Goal: Information Seeking & Learning: Learn about a topic

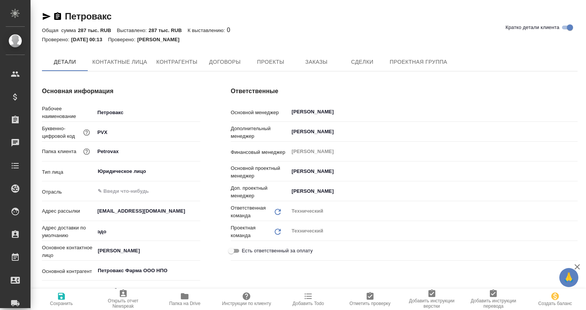
type textarea "x"
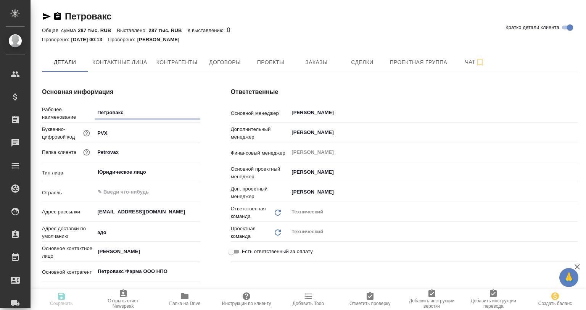
type textarea "x"
click at [57, 18] on icon "button" at bounding box center [57, 16] width 9 height 9
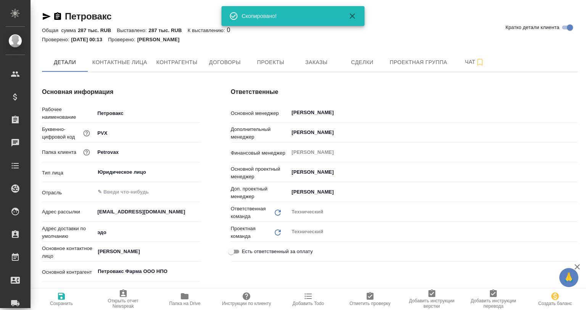
type textarea "x"
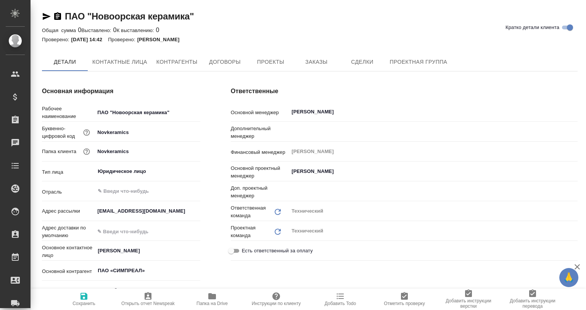
type textarea "x"
drag, startPoint x: 59, startPoint y: 15, endPoint x: 79, endPoint y: 3, distance: 23.5
click at [59, 15] on icon "button" at bounding box center [57, 16] width 7 height 8
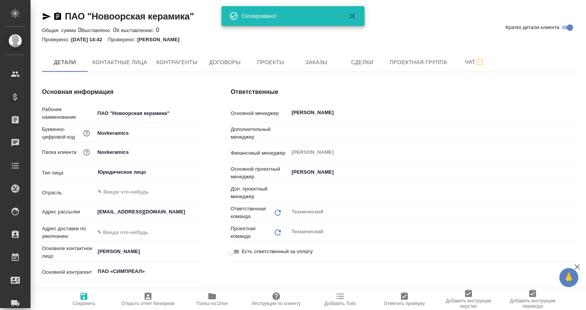
type textarea "x"
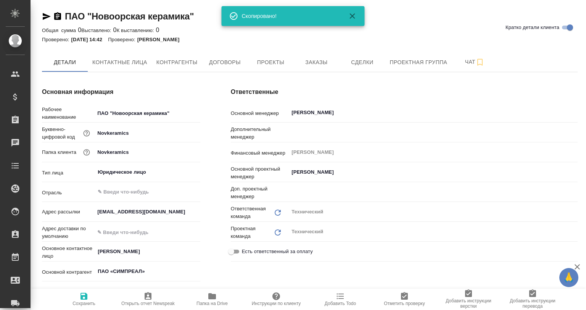
type textarea "x"
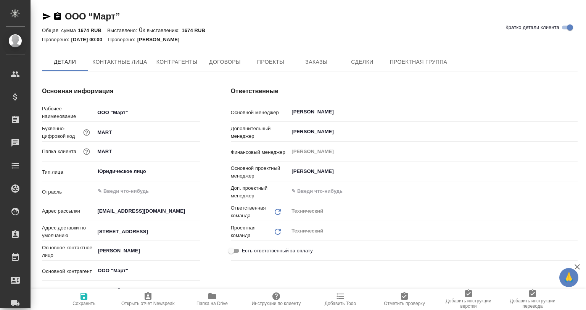
type textarea "x"
click at [58, 18] on icon "button" at bounding box center [57, 16] width 7 height 8
type textarea "x"
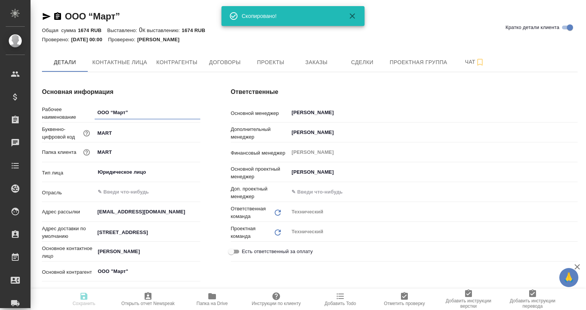
type textarea "x"
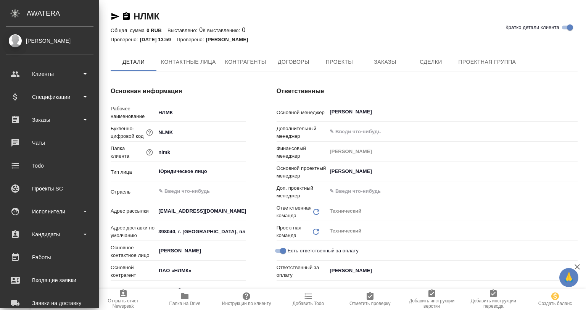
type textarea "x"
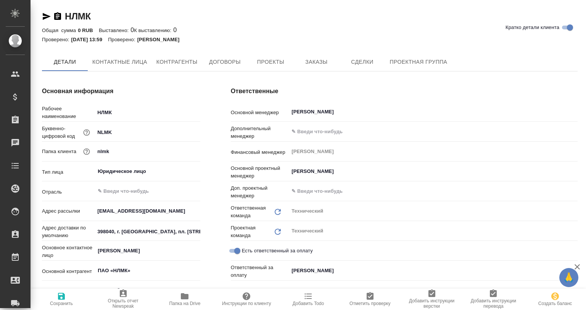
type textarea "x"
click at [59, 16] on icon "button" at bounding box center [57, 16] width 9 height 9
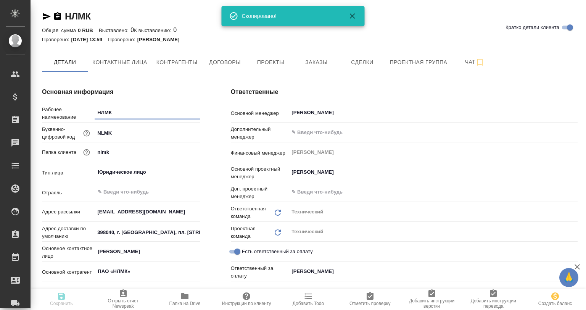
type textarea "x"
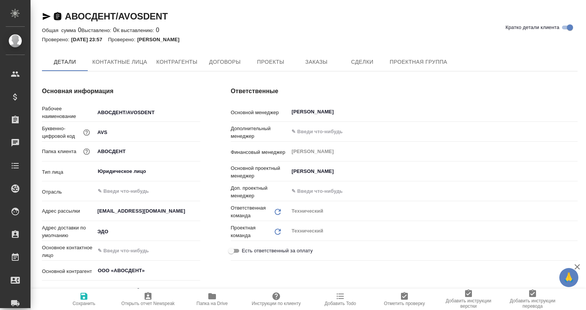
click at [56, 16] on icon "button" at bounding box center [57, 16] width 9 height 9
type textarea "x"
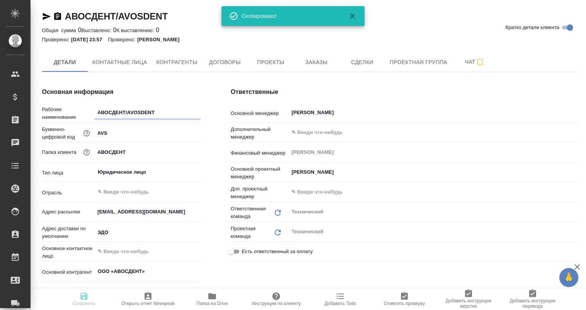
type textarea "x"
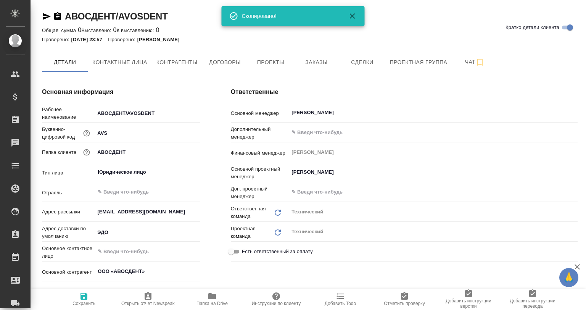
type textarea "x"
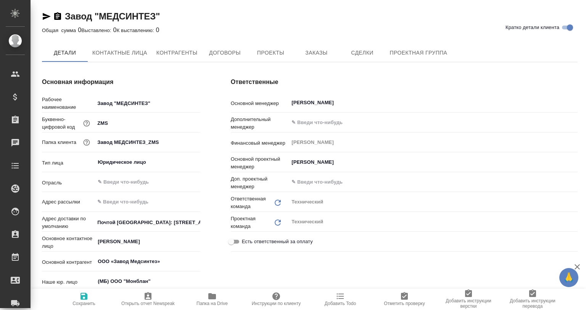
type input "ООО «Завод Медсинтез»"
type textarea "x"
click at [55, 15] on icon "button" at bounding box center [57, 16] width 7 height 8
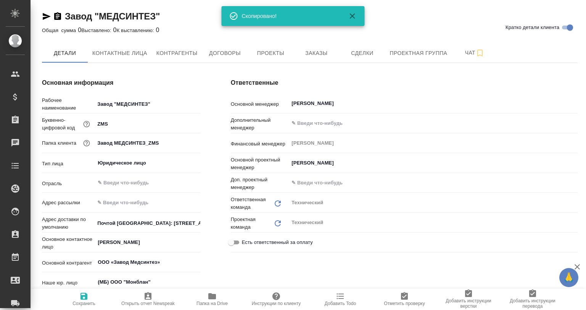
type input "ООО «Завод Медсинтез»"
type textarea "x"
type input "ООО «Завод Медсинтез»"
type textarea "x"
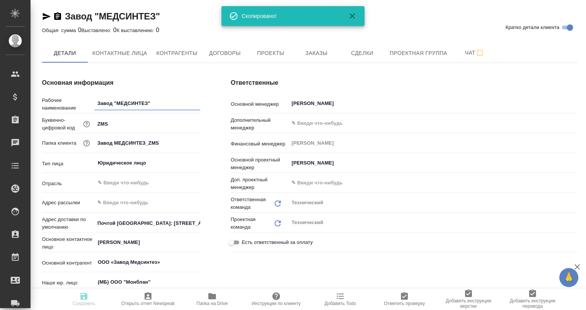
type textarea "x"
type input "ООО «Завод Медсинтез»"
type textarea "x"
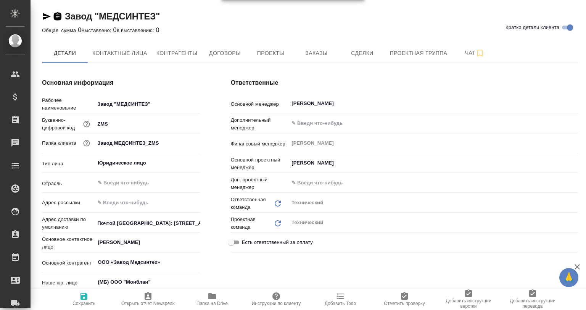
click at [61, 17] on icon "button" at bounding box center [57, 16] width 7 height 8
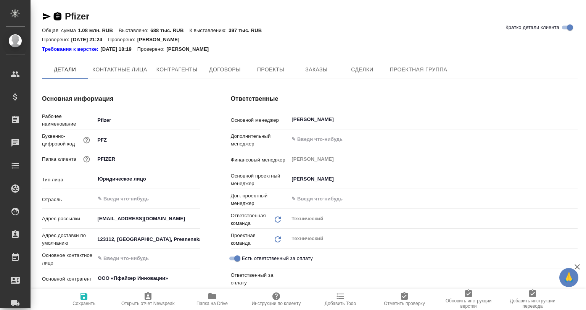
click at [56, 18] on icon "button" at bounding box center [57, 16] width 9 height 9
type textarea "x"
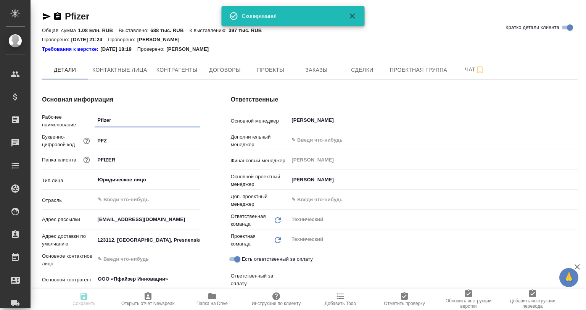
type textarea "x"
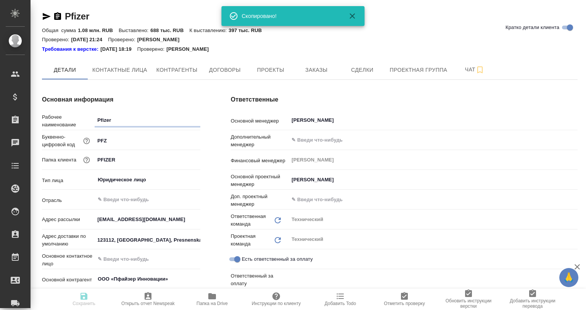
type textarea "x"
click at [58, 14] on icon "button" at bounding box center [57, 16] width 7 height 8
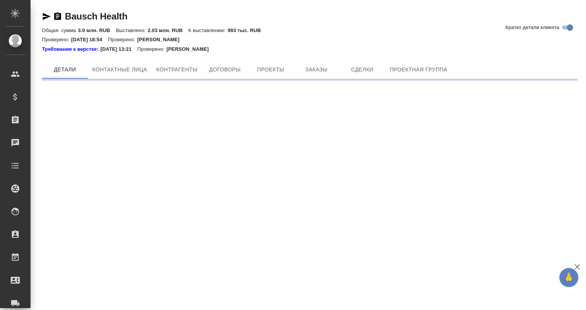
click at [53, 13] on icon "button" at bounding box center [57, 16] width 9 height 9
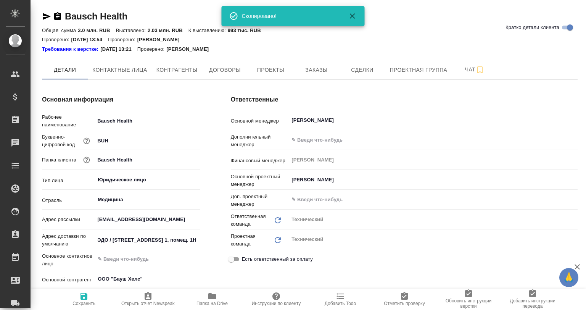
type textarea "x"
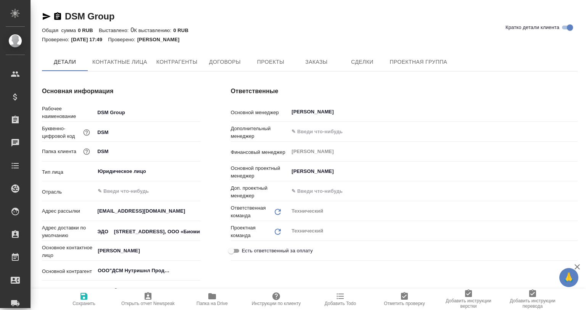
type textarea "x"
click at [59, 15] on icon "button" at bounding box center [57, 16] width 7 height 8
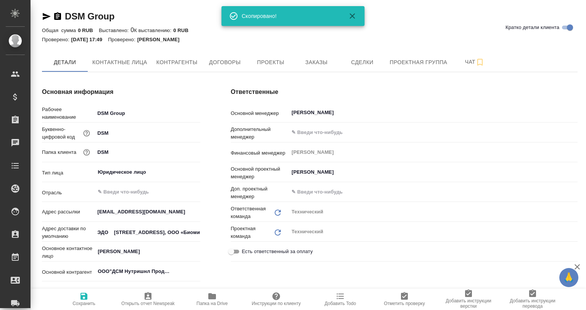
type textarea "x"
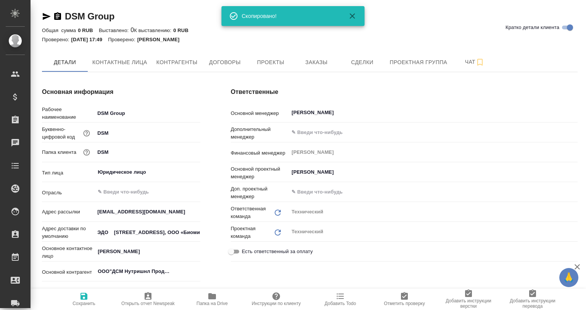
type textarea "x"
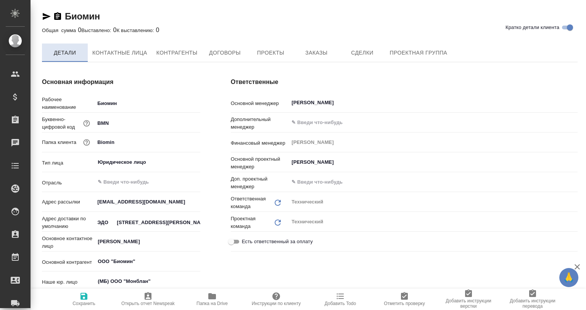
type textarea "x"
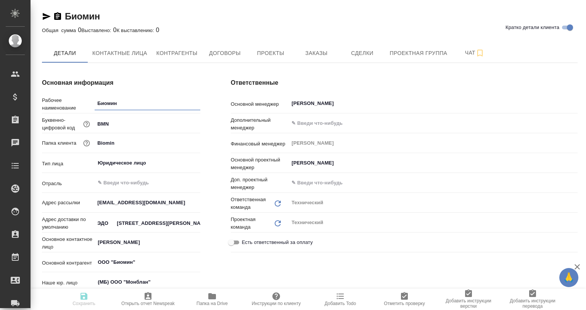
type textarea "x"
click at [54, 16] on icon "button" at bounding box center [57, 16] width 9 height 9
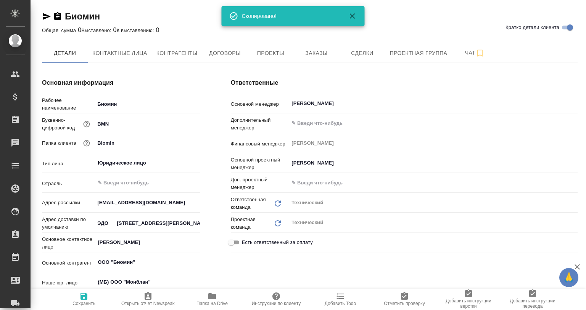
type textarea "x"
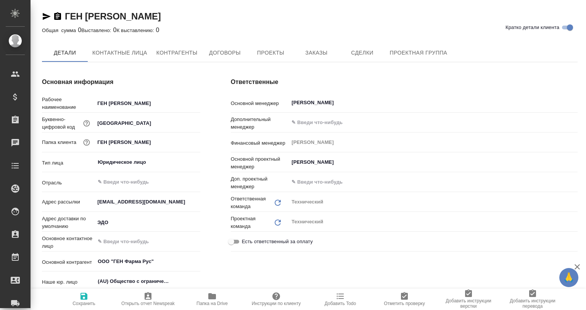
type textarea "x"
click at [58, 16] on icon "button" at bounding box center [57, 16] width 9 height 9
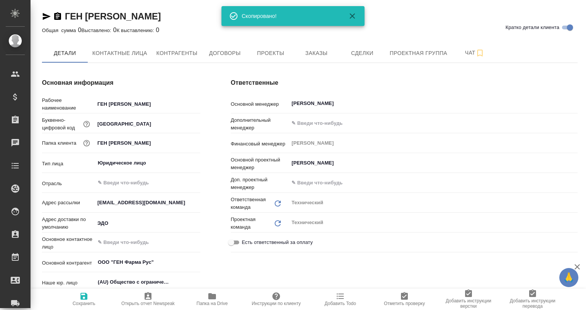
type textarea "x"
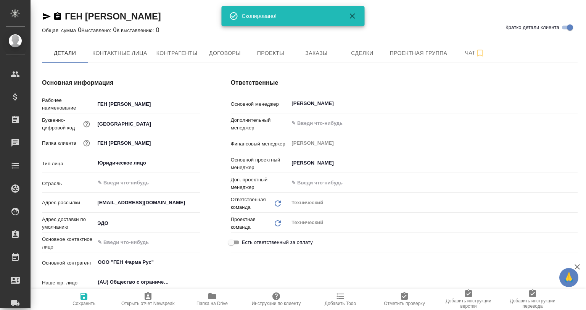
type textarea "x"
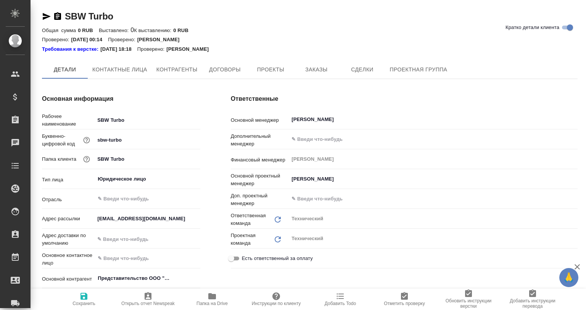
type textarea "x"
click at [61, 16] on icon "button" at bounding box center [57, 16] width 7 height 8
type textarea "x"
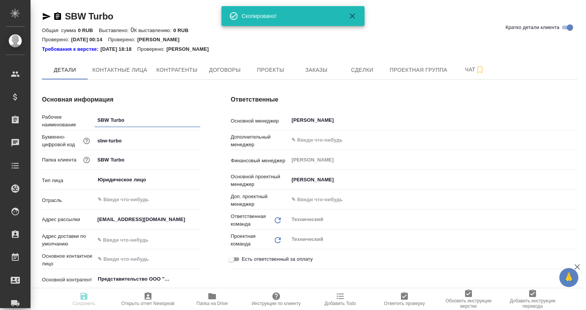
type textarea "x"
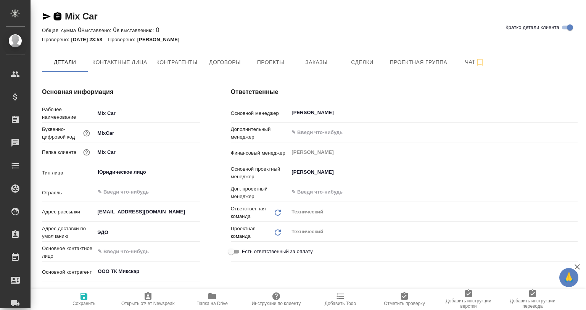
click at [59, 14] on icon "button" at bounding box center [57, 16] width 7 height 8
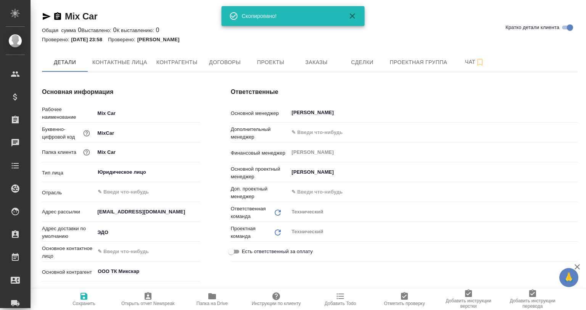
type textarea "x"
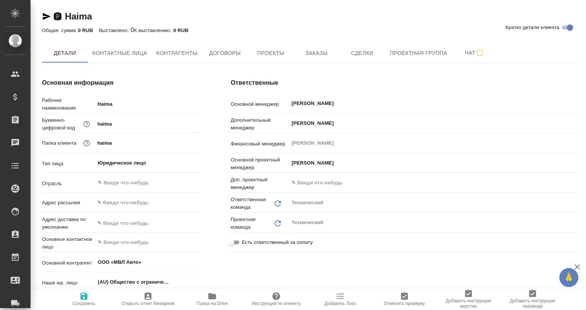
click at [56, 16] on icon "button" at bounding box center [57, 16] width 7 height 8
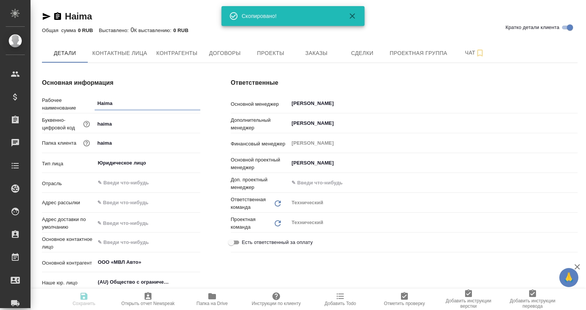
type textarea "x"
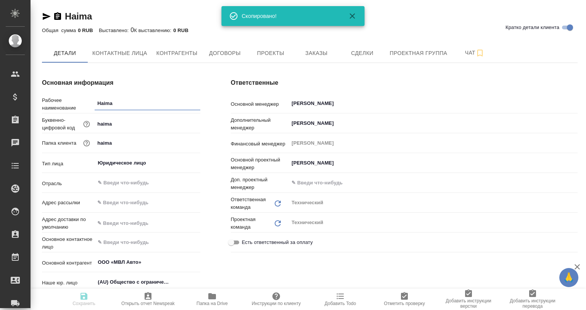
type textarea "x"
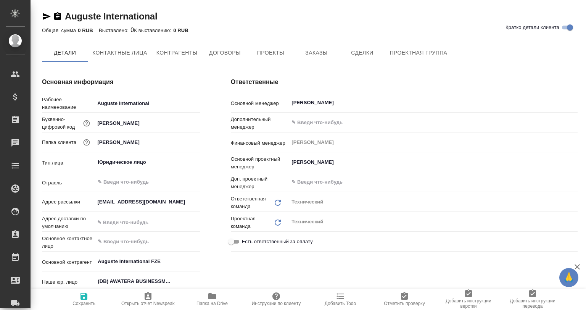
type textarea "x"
click at [60, 19] on icon "button" at bounding box center [57, 16] width 7 height 8
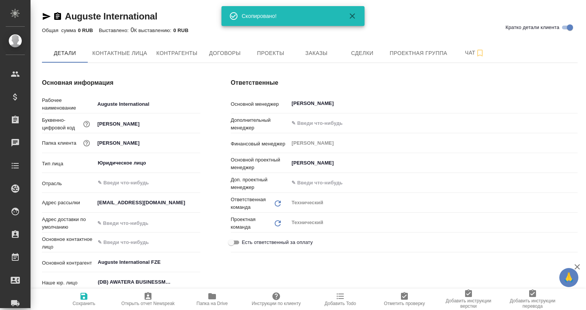
type textarea "x"
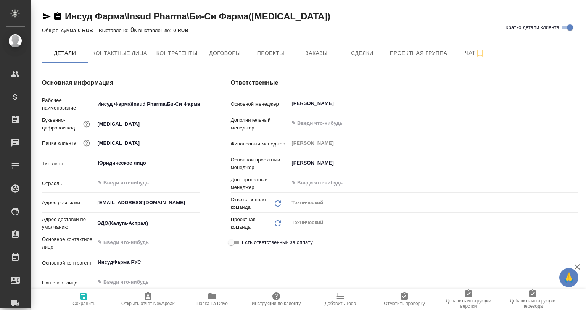
type textarea "x"
click at [56, 14] on icon "button" at bounding box center [57, 16] width 7 height 8
type textarea "x"
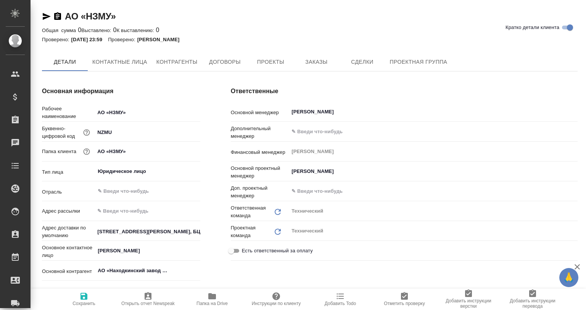
type textarea "x"
drag, startPoint x: 59, startPoint y: 14, endPoint x: 87, endPoint y: 43, distance: 40.2
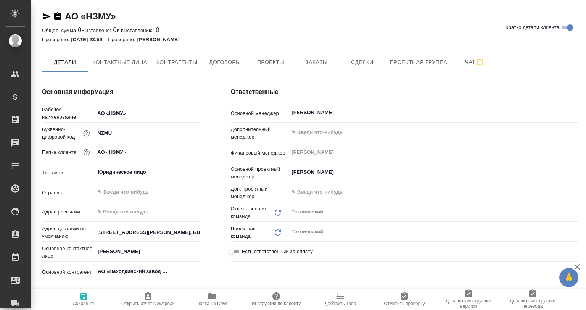
click at [59, 14] on icon "button" at bounding box center [57, 16] width 7 height 8
type textarea "x"
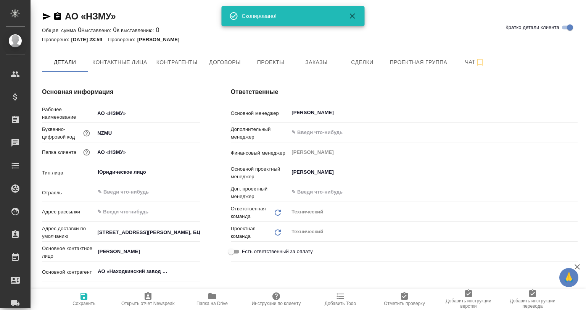
type textarea "x"
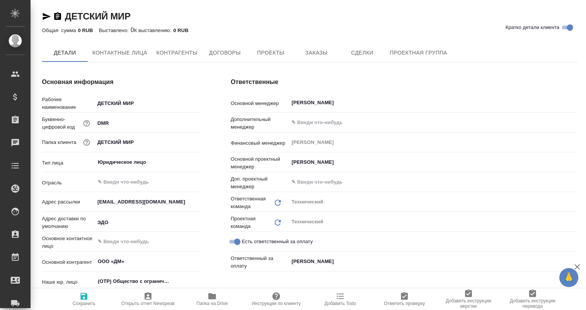
type textarea "x"
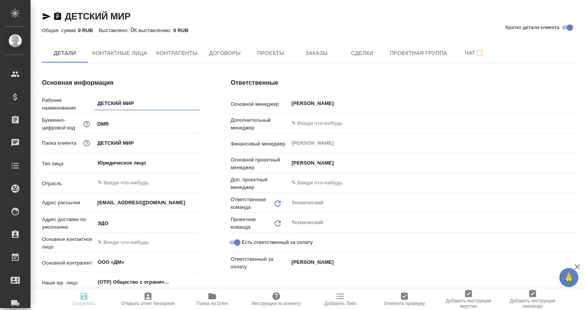
type textarea "x"
click at [63, 15] on div "ДЕТСКИЙ МИР" at bounding box center [86, 16] width 88 height 12
click at [58, 18] on icon "button" at bounding box center [57, 16] width 7 height 8
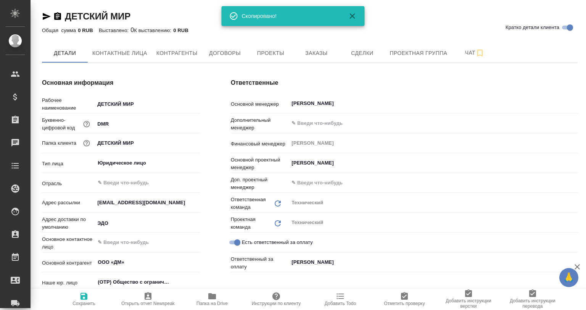
type textarea "x"
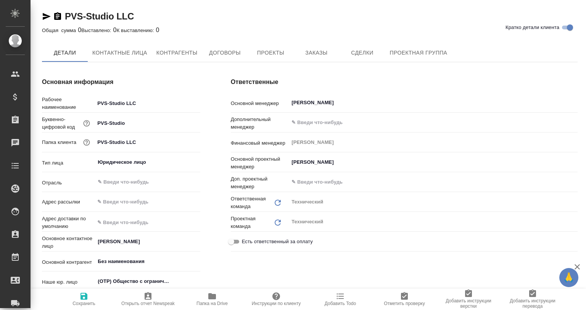
type textarea "x"
click at [63, 16] on div "PVS-Studio LLC" at bounding box center [88, 16] width 92 height 12
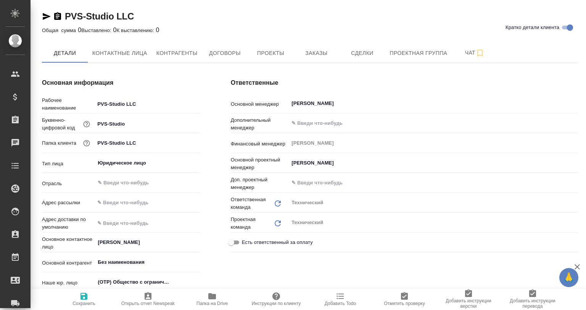
type textarea "x"
click at [58, 15] on icon "button" at bounding box center [57, 16] width 9 height 9
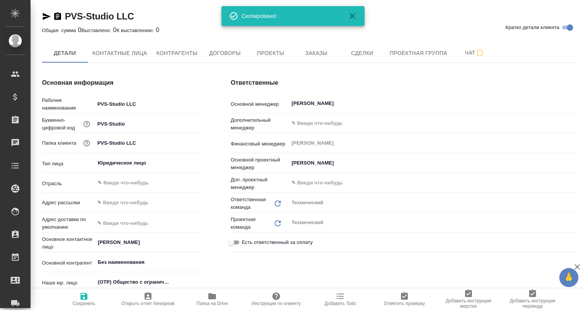
type textarea "x"
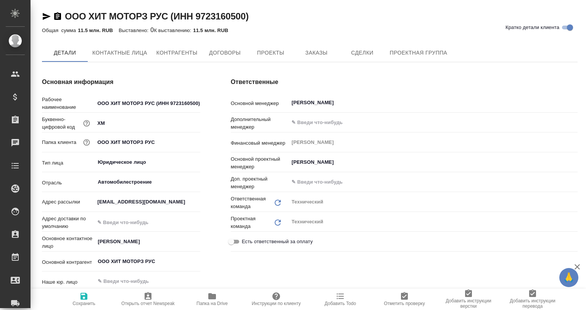
type textarea "x"
click at [59, 17] on icon "button" at bounding box center [57, 16] width 7 height 8
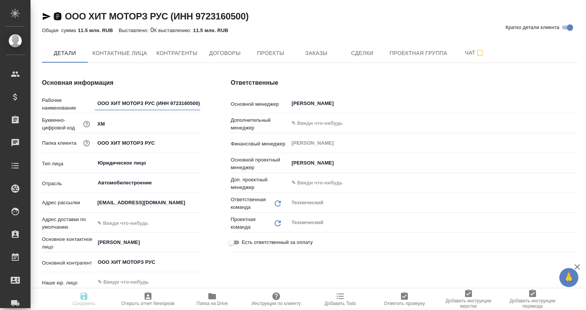
type textarea "x"
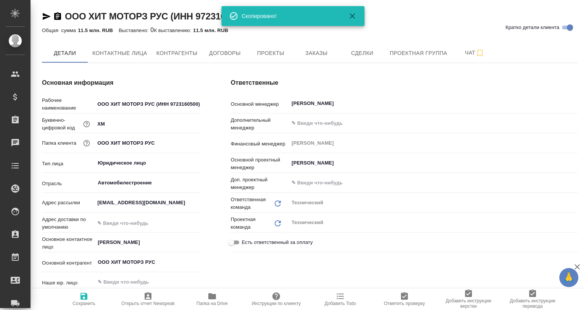
type textarea "x"
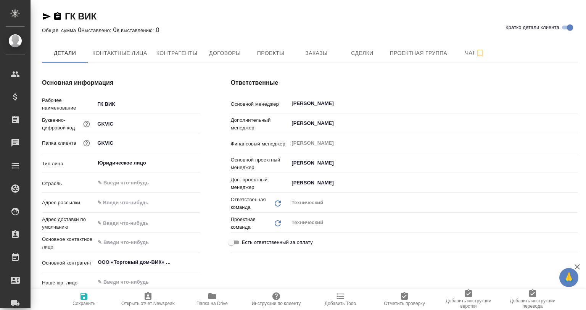
click at [58, 14] on icon "button" at bounding box center [57, 16] width 9 height 9
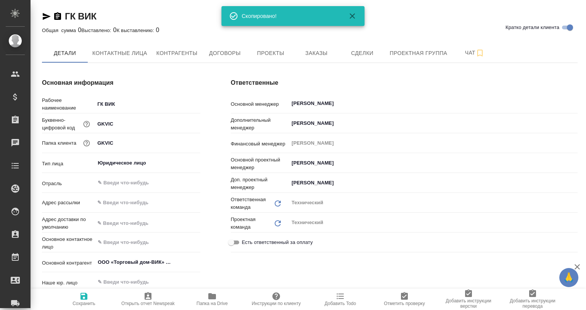
type textarea "x"
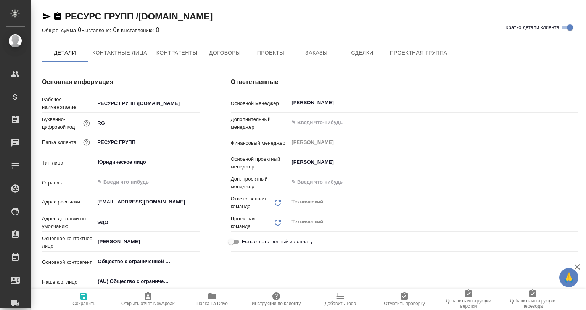
type textarea "x"
click at [56, 16] on icon "button" at bounding box center [57, 16] width 7 height 8
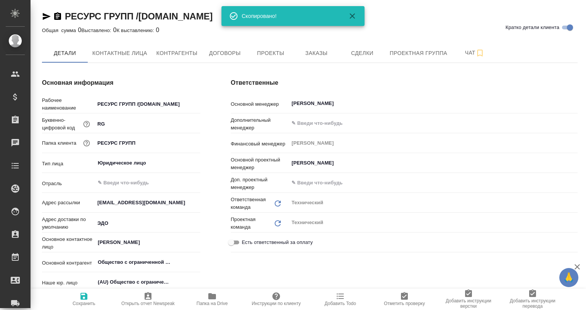
type textarea "x"
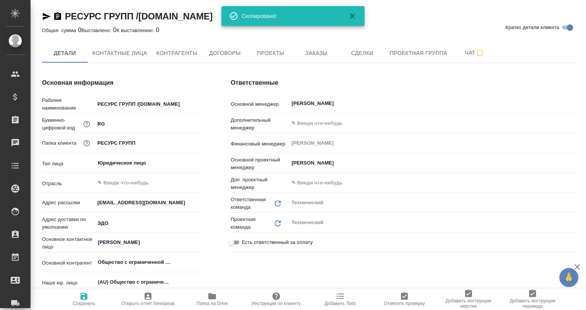
type textarea "x"
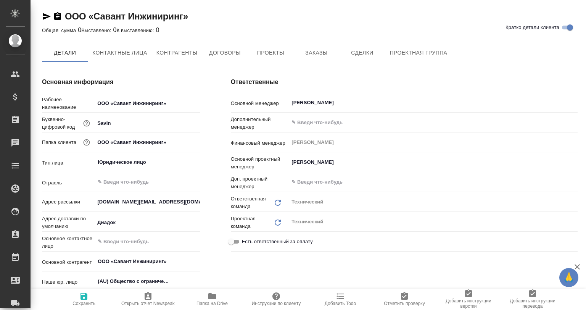
type textarea "x"
click at [61, 16] on icon "button" at bounding box center [57, 16] width 7 height 8
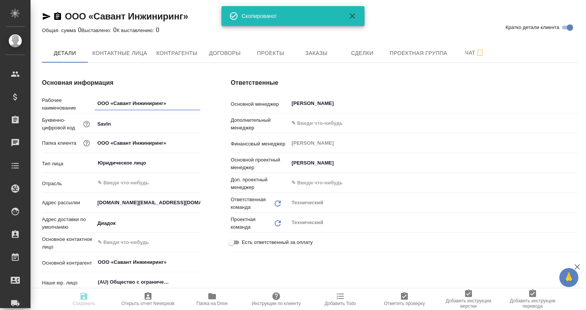
type textarea "x"
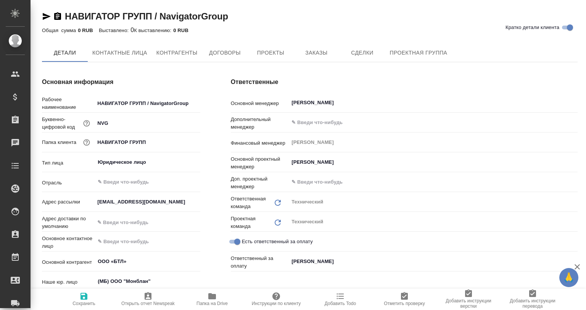
type textarea "x"
click at [61, 15] on icon "button" at bounding box center [57, 16] width 9 height 9
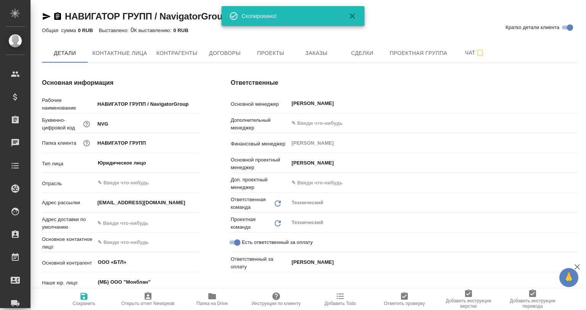
type textarea "x"
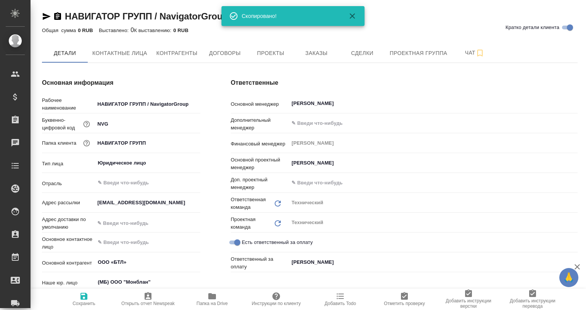
type textarea "x"
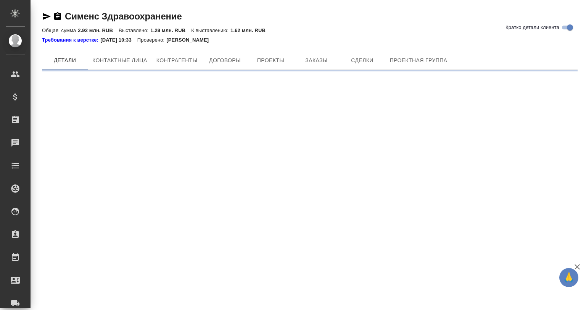
click at [60, 18] on icon "button" at bounding box center [57, 16] width 7 height 8
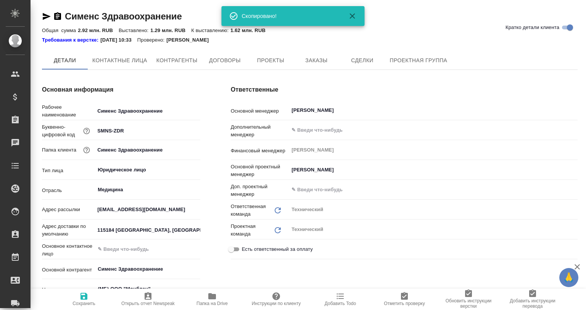
type textarea "x"
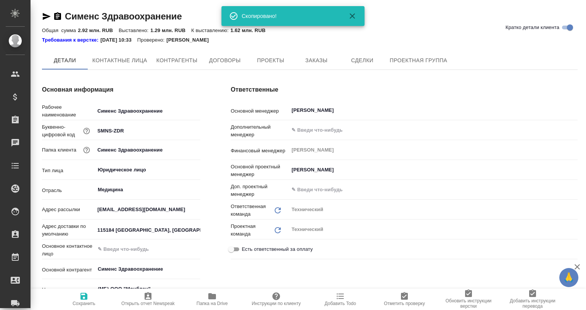
type textarea "x"
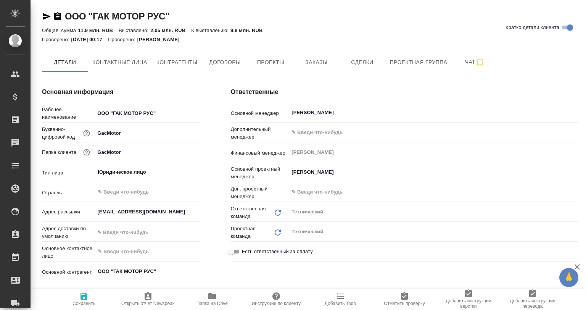
click at [200, 304] on span "Папка на Drive" at bounding box center [211, 303] width 31 height 5
drag, startPoint x: 180, startPoint y: 13, endPoint x: 63, endPoint y: 18, distance: 117.6
click at [63, 18] on div "ООО "ГАК МОТОР РУС" Кратко детали клиента" at bounding box center [309, 16] width 535 height 12
copy link "ООО "ГАК МОТОР РУС""
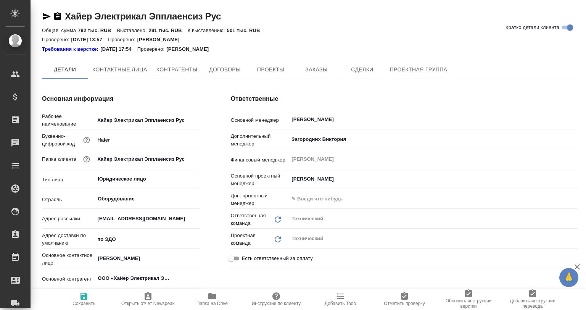
type textarea "x"
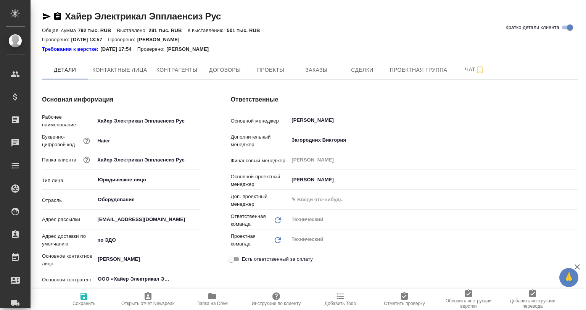
type textarea "x"
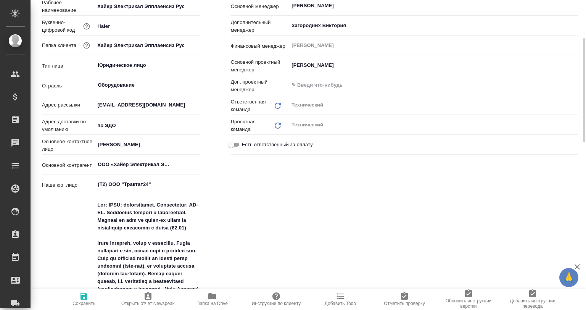
click at [226, 300] on span "Папка на Drive" at bounding box center [212, 298] width 55 height 14
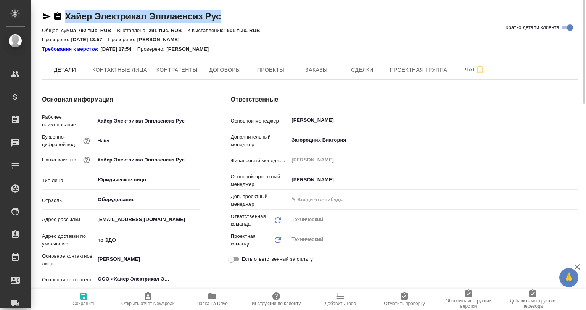
drag, startPoint x: 220, startPoint y: 18, endPoint x: 55, endPoint y: 24, distance: 164.9
click at [55, 24] on div "Хайер Электрикал Эпплаенсиз Рус Кратко детали клиента" at bounding box center [309, 17] width 535 height 15
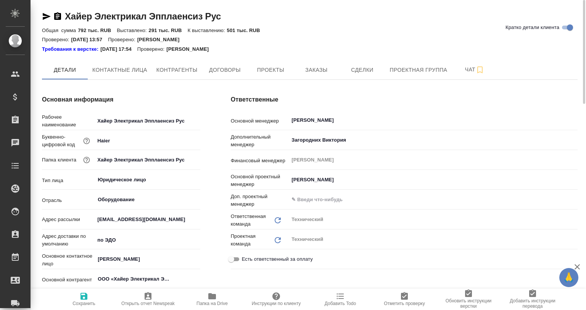
click at [284, 36] on div "Проверено: 15.04.2022 13:57 Проверено: Безбородов Иван" at bounding box center [309, 39] width 535 height 9
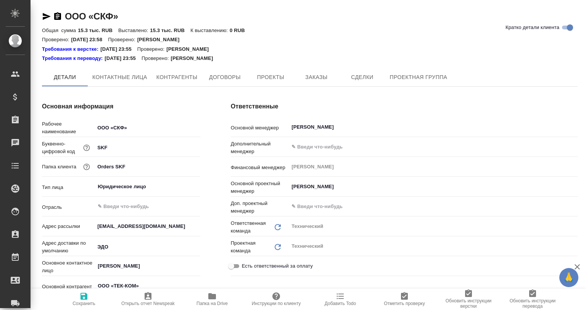
type textarea "x"
click at [199, 294] on span "Папка на Drive" at bounding box center [212, 298] width 55 height 14
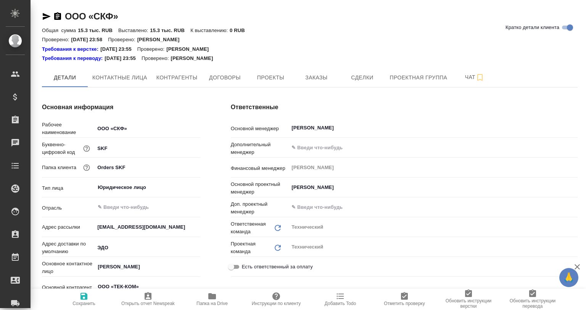
type textarea "x"
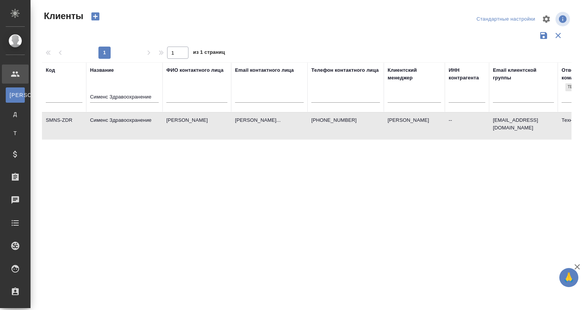
select select "RU"
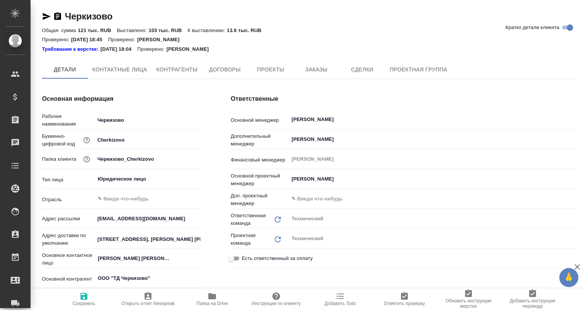
type textarea "x"
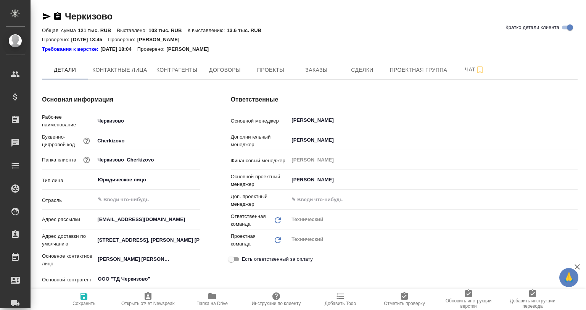
type textarea "x"
click at [204, 302] on span "Папка на Drive" at bounding box center [211, 303] width 31 height 5
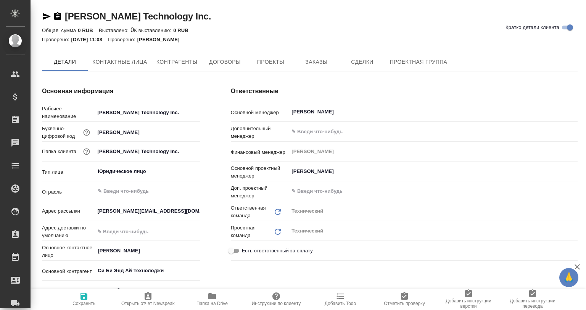
type textarea "x"
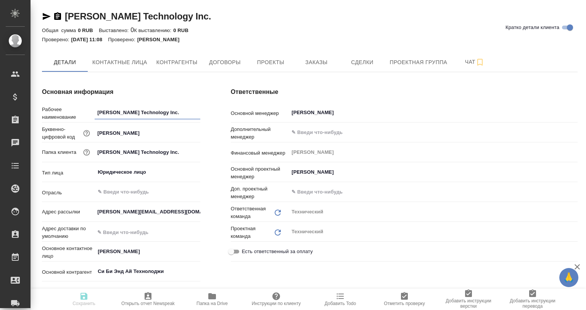
type textarea "x"
click at [212, 301] on span "Папка на Drive" at bounding box center [211, 303] width 31 height 5
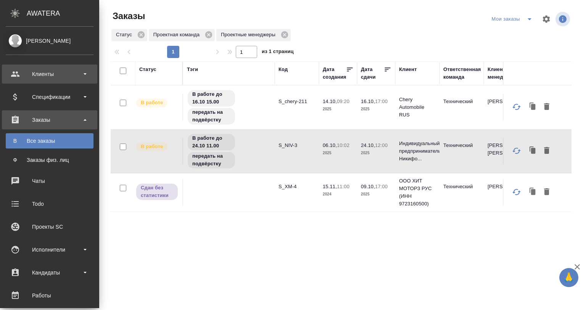
click at [58, 69] on div "Клиенты" at bounding box center [50, 73] width 88 height 11
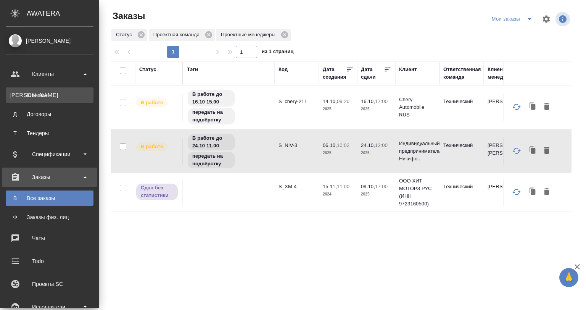
click at [53, 100] on link "К Клиенты" at bounding box center [50, 94] width 88 height 15
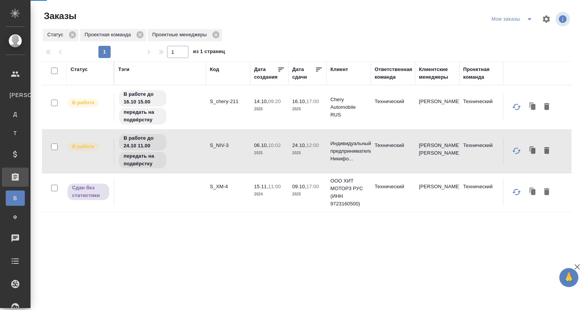
select select "RU"
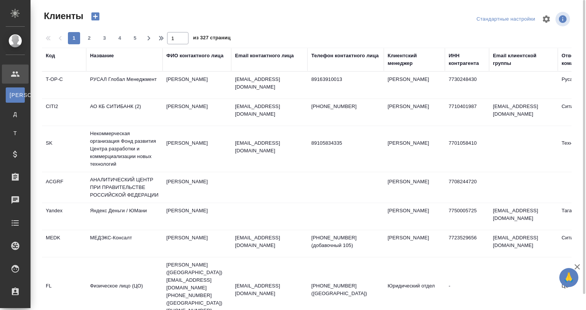
click at [56, 56] on div "Код" at bounding box center [64, 56] width 37 height 8
click at [100, 56] on div "Название" at bounding box center [102, 56] width 24 height 8
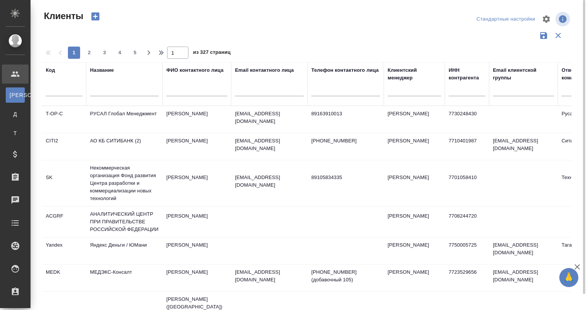
click at [107, 93] on input "text" at bounding box center [124, 92] width 69 height 10
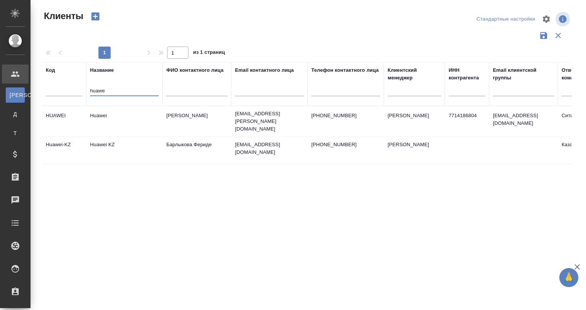
type input "huawe"
click at [156, 113] on td "Huawei" at bounding box center [124, 121] width 76 height 27
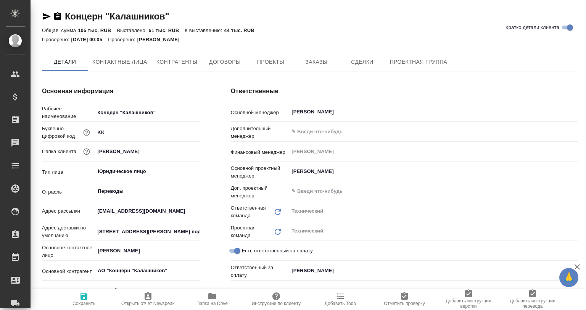
type textarea "x"
click at [203, 300] on span "Папка на Drive" at bounding box center [212, 298] width 55 height 14
type textarea "x"
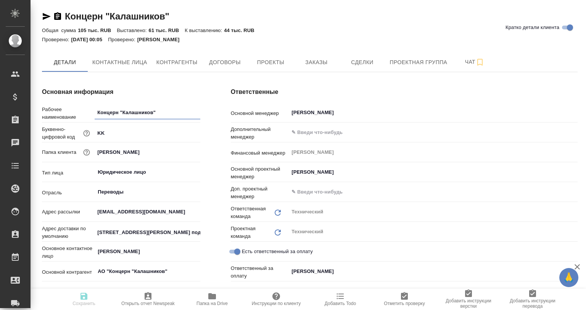
type textarea "x"
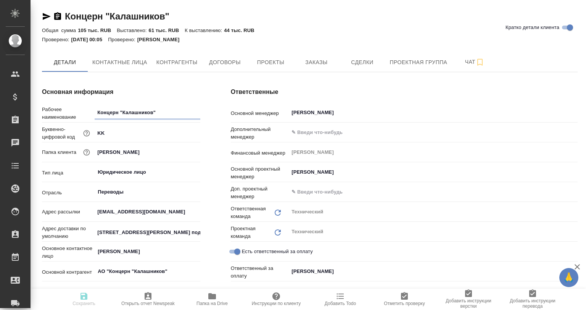
type textarea "x"
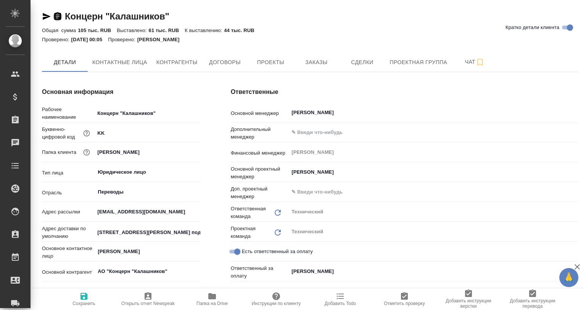
click at [55, 16] on icon "button" at bounding box center [57, 16] width 7 height 8
drag, startPoint x: 188, startPoint y: 12, endPoint x: 53, endPoint y: 19, distance: 134.4
click at [53, 19] on div "Концерн "Калашников" Кратко детали клиента" at bounding box center [309, 16] width 535 height 12
copy link "Концерн "Калашников""
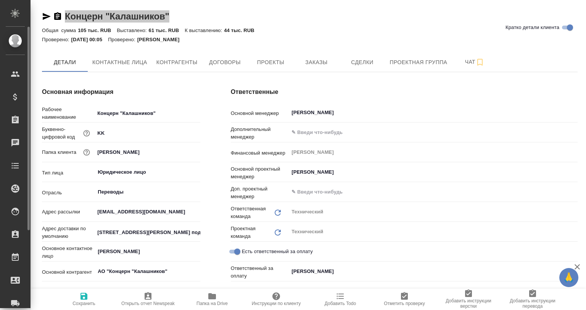
type textarea "x"
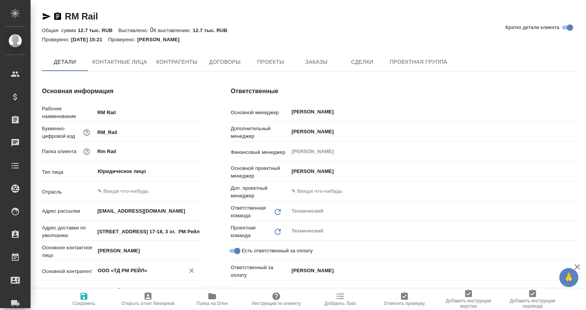
type textarea "x"
click at [227, 296] on span "Папка на Drive" at bounding box center [212, 298] width 55 height 14
type textarea "x"
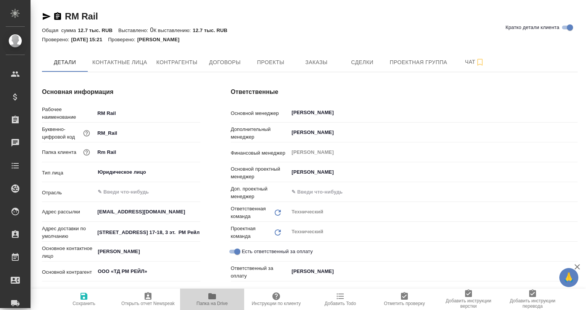
type textarea "x"
drag, startPoint x: 105, startPoint y: 12, endPoint x: 53, endPoint y: 16, distance: 52.4
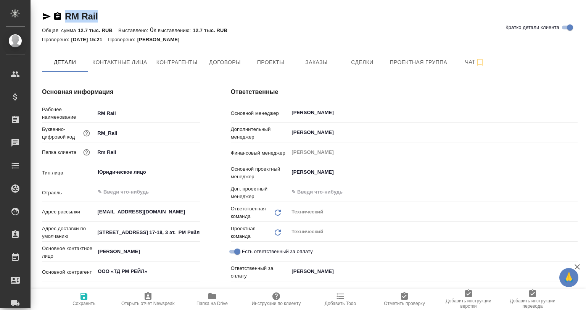
click at [53, 16] on div "RM Rail Кратко детали клиента" at bounding box center [309, 16] width 535 height 12
copy link "RM Rail"
type textarea "x"
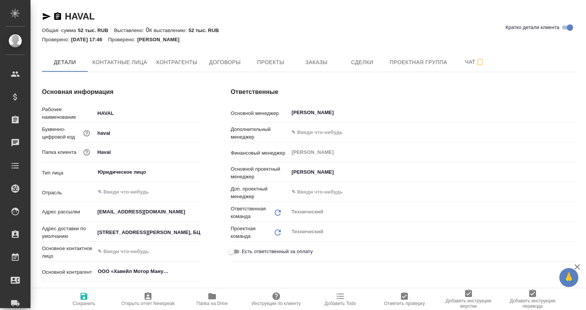
click at [205, 297] on span "Папка на Drive" at bounding box center [212, 298] width 55 height 14
drag, startPoint x: 99, startPoint y: 18, endPoint x: 64, endPoint y: 18, distance: 35.5
click at [64, 18] on div "HAVAL Кратко детали клиента" at bounding box center [309, 16] width 535 height 12
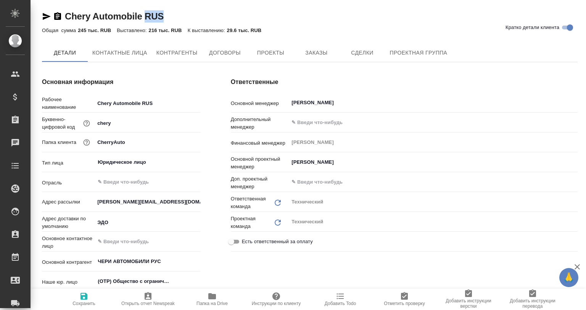
type textarea "x"
drag, startPoint x: 173, startPoint y: 18, endPoint x: 67, endPoint y: 17, distance: 105.7
click at [67, 17] on div "Chery Automobile RUS Кратко детали клиента" at bounding box center [309, 16] width 535 height 12
type textarea "x"
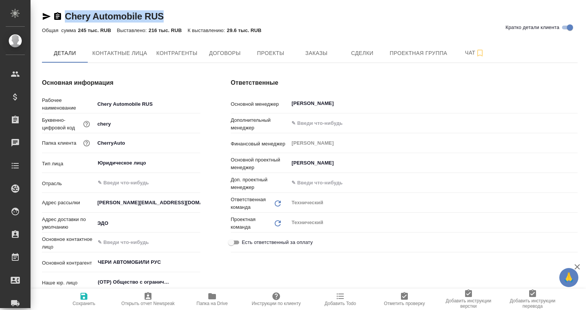
type textarea "x"
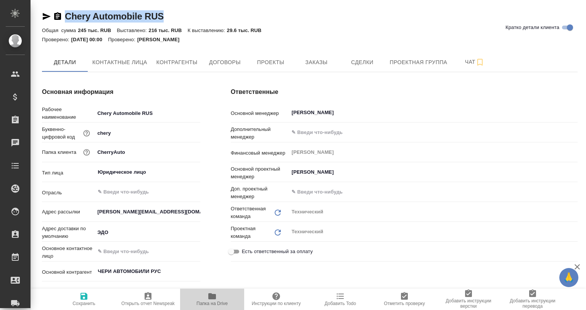
click at [197, 299] on span "Папка на Drive" at bounding box center [212, 298] width 55 height 14
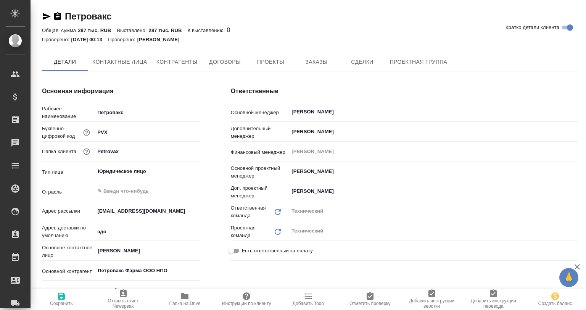
type textarea "x"
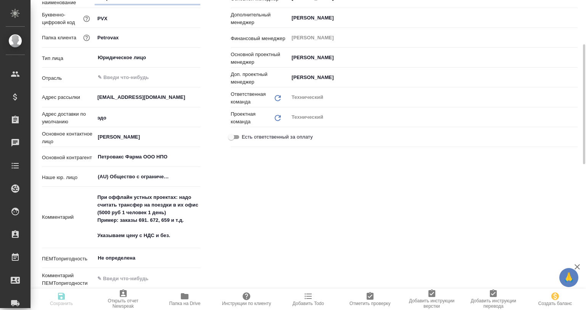
type textarea "x"
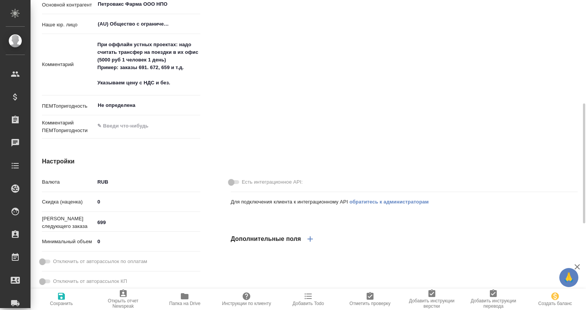
scroll to position [153, 0]
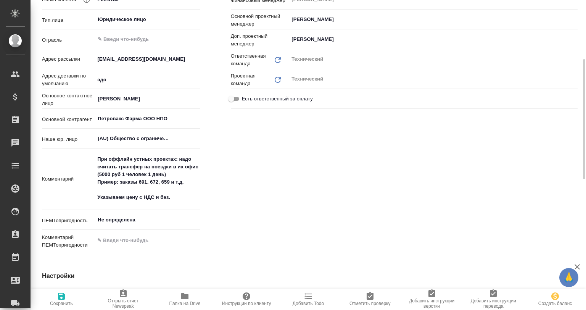
type textarea "x"
click at [175, 297] on span "Папка на Drive" at bounding box center [185, 298] width 53 height 14
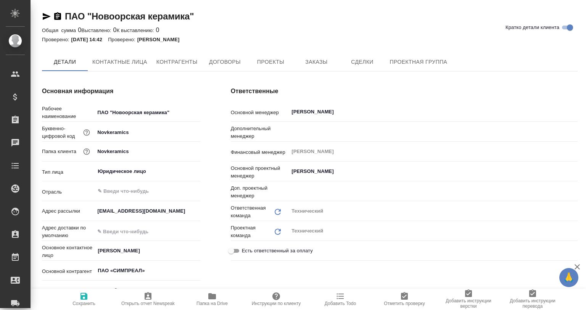
type textarea "x"
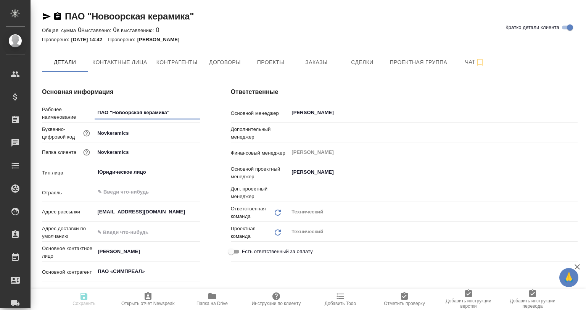
type textarea "x"
click at [204, 297] on span "Папка на Drive" at bounding box center [212, 298] width 55 height 14
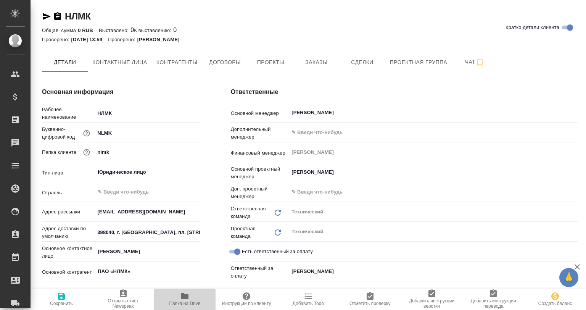
click at [172, 300] on span "Папка на Drive" at bounding box center [185, 298] width 53 height 14
type textarea "x"
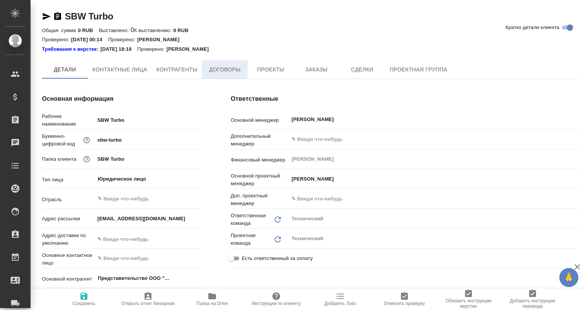
type textarea "x"
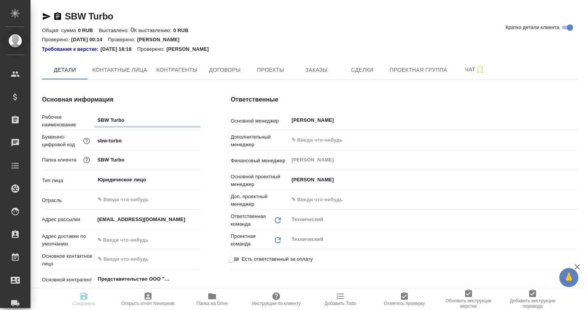
type textarea "x"
click at [215, 296] on icon "button" at bounding box center [212, 296] width 8 height 6
type textarea "x"
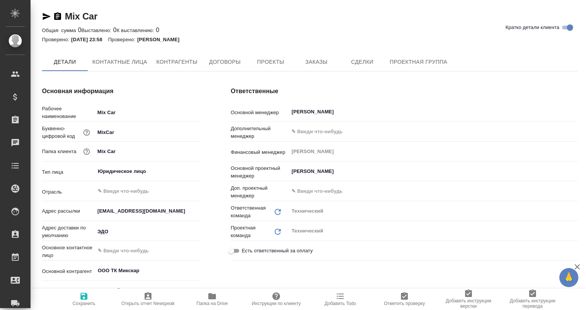
type textarea "x"
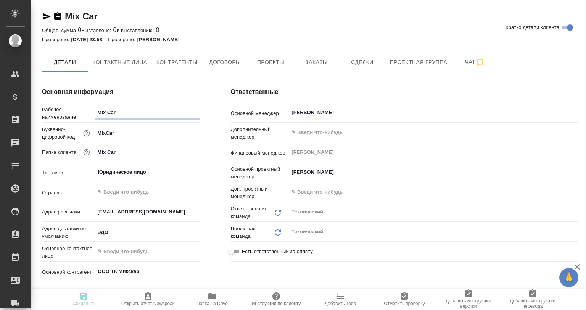
type textarea "x"
click at [210, 306] on button "Папка на Drive" at bounding box center [212, 298] width 64 height 21
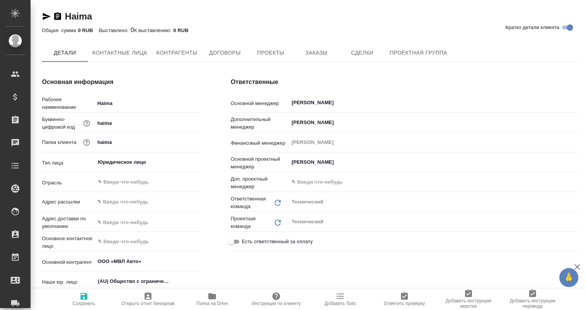
type textarea "x"
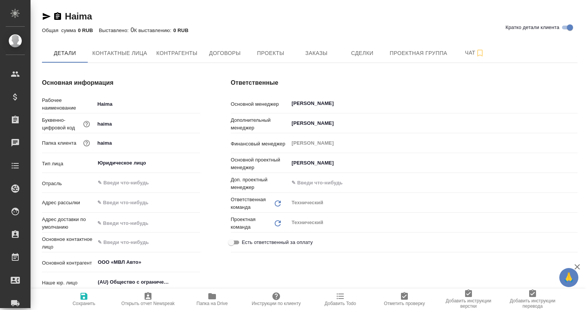
type textarea "x"
click at [212, 296] on icon "button" at bounding box center [212, 296] width 8 height 6
type textarea "x"
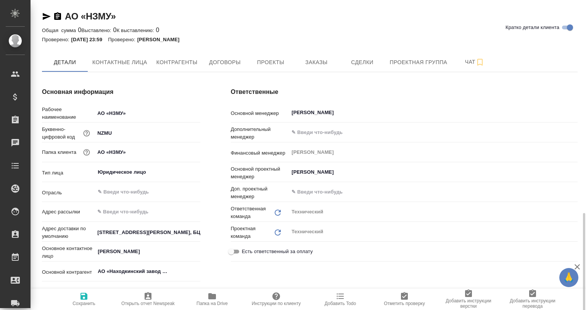
scroll to position [153, 0]
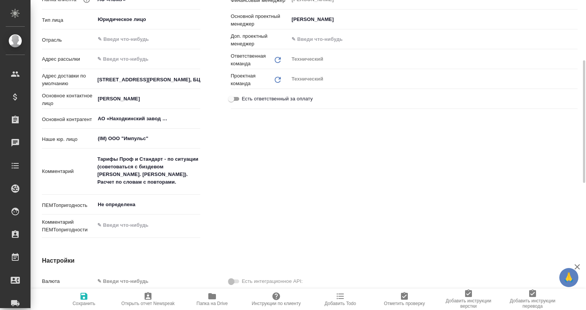
click at [206, 299] on span "Папка на Drive" at bounding box center [212, 298] width 55 height 14
type textarea "x"
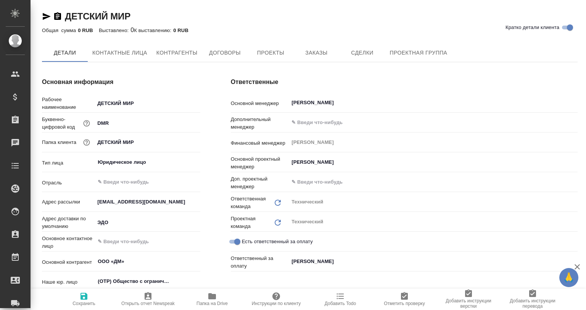
type textarea "x"
click at [196, 300] on span "Папка на Drive" at bounding box center [212, 298] width 55 height 14
type textarea "x"
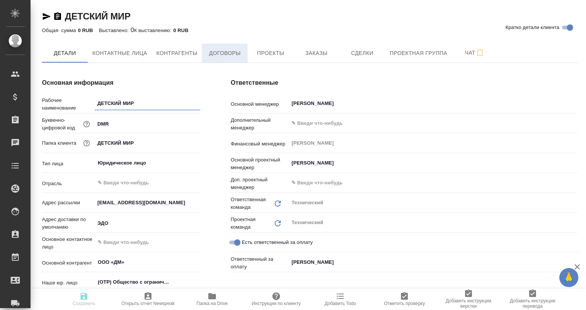
type textarea "x"
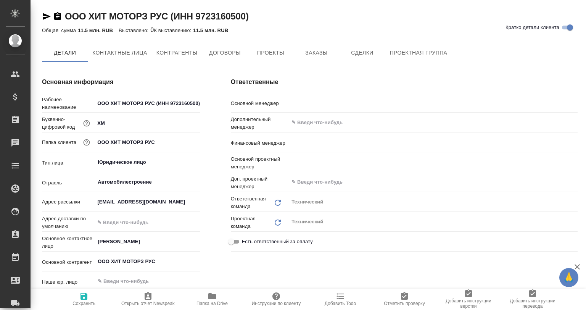
type textarea "x"
type input "[PERSON_NAME]"
type textarea "x"
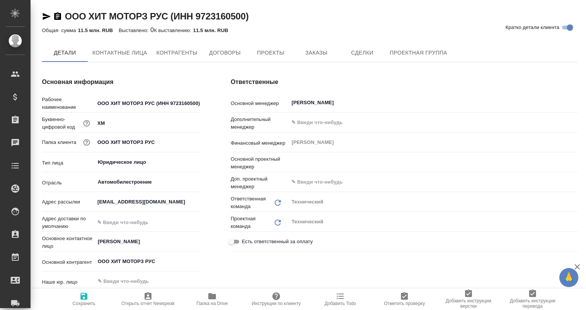
type textarea "x"
type input "[PERSON_NAME]"
type textarea "x"
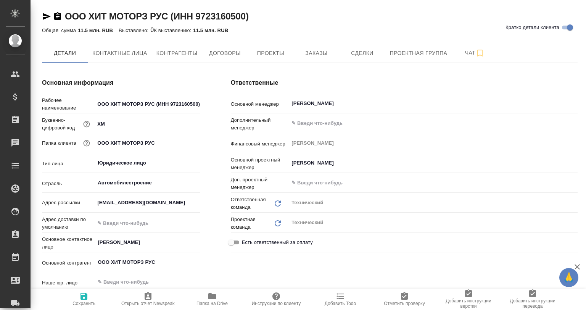
type textarea "x"
click at [204, 295] on span "Папка на Drive" at bounding box center [212, 298] width 55 height 14
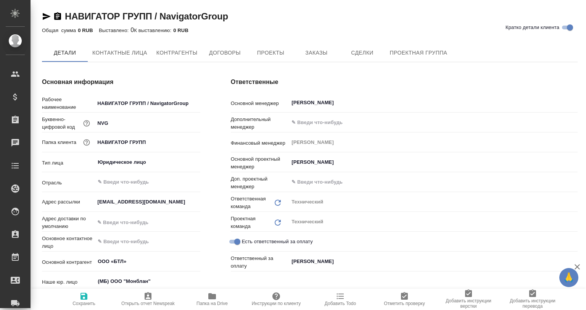
type textarea "x"
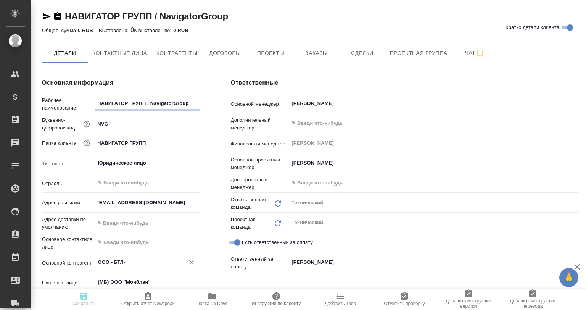
type textarea "x"
click at [207, 303] on span "Папка на Drive" at bounding box center [211, 303] width 31 height 5
type textarea "x"
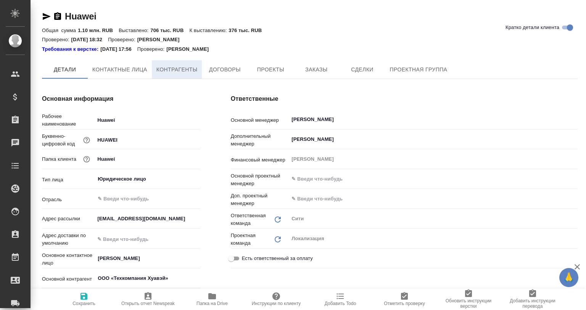
type textarea "x"
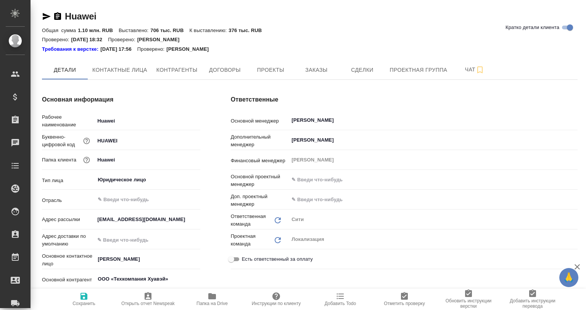
type textarea "x"
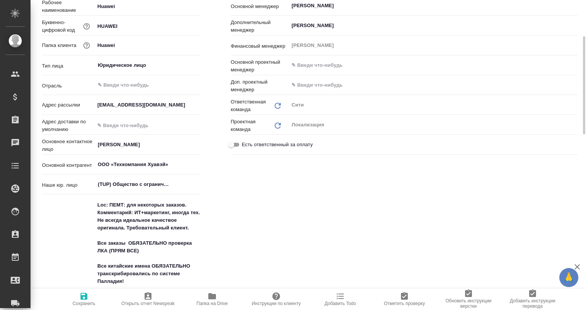
type textarea "x"
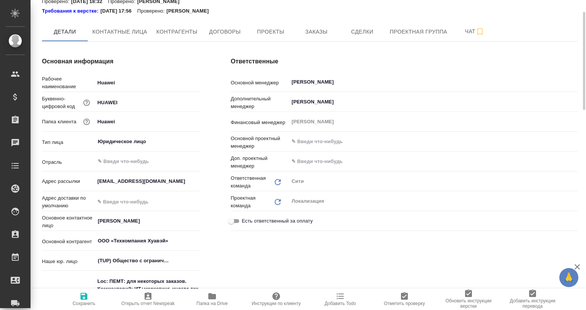
scroll to position [0, 0]
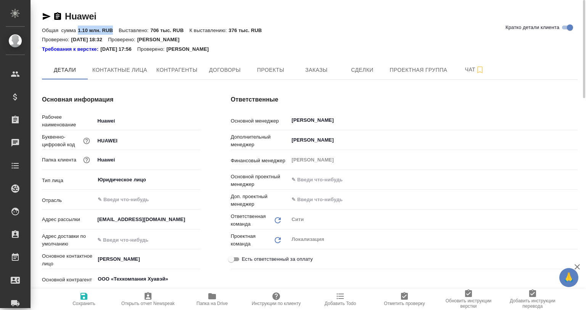
drag, startPoint x: 77, startPoint y: 29, endPoint x: 143, endPoint y: 43, distance: 67.3
click at [122, 38] on div "Huawei Кратко детали клиента Общая сумма 1.10 млн. RUB Выставлено: 706 тыс. RUB…" at bounding box center [309, 32] width 535 height 44
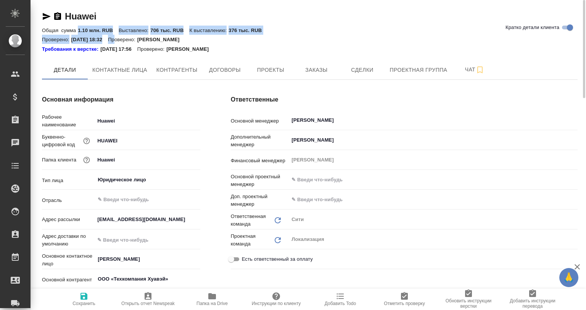
click at [283, 47] on div "Требования к верстке: [DATE] 17:56 Проверено: [PERSON_NAME]" at bounding box center [309, 49] width 535 height 8
